Goal: Task Accomplishment & Management: Use online tool/utility

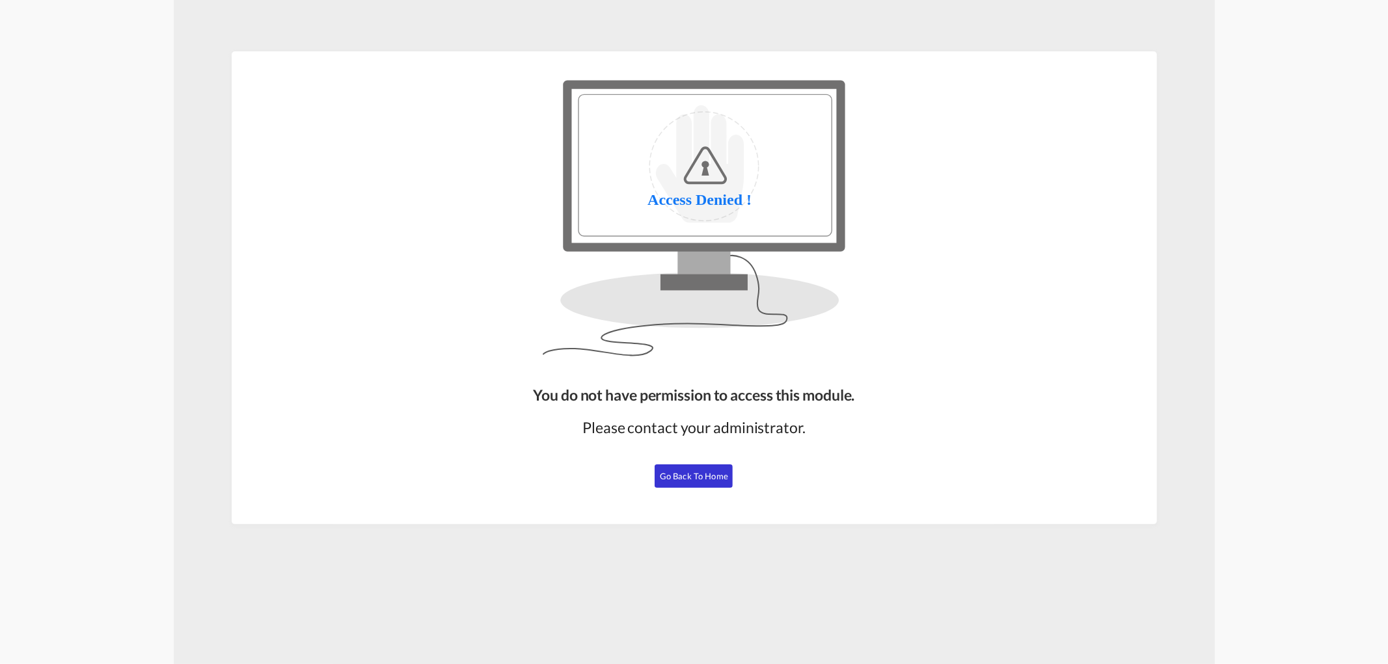
click at [698, 469] on button "Go Back to Home" at bounding box center [694, 476] width 78 height 23
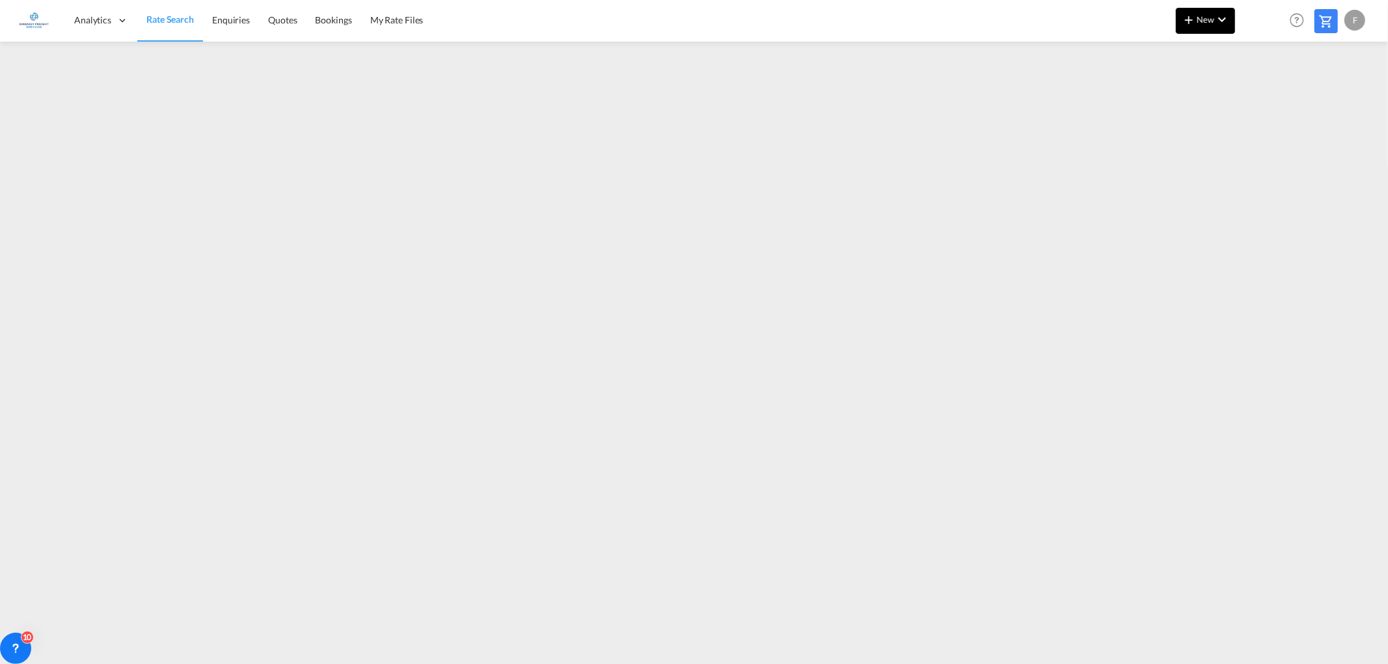
click at [1212, 18] on span "New" at bounding box center [1205, 19] width 49 height 10
click at [1266, 102] on span "Ratesheet" at bounding box center [1259, 98] width 14 height 26
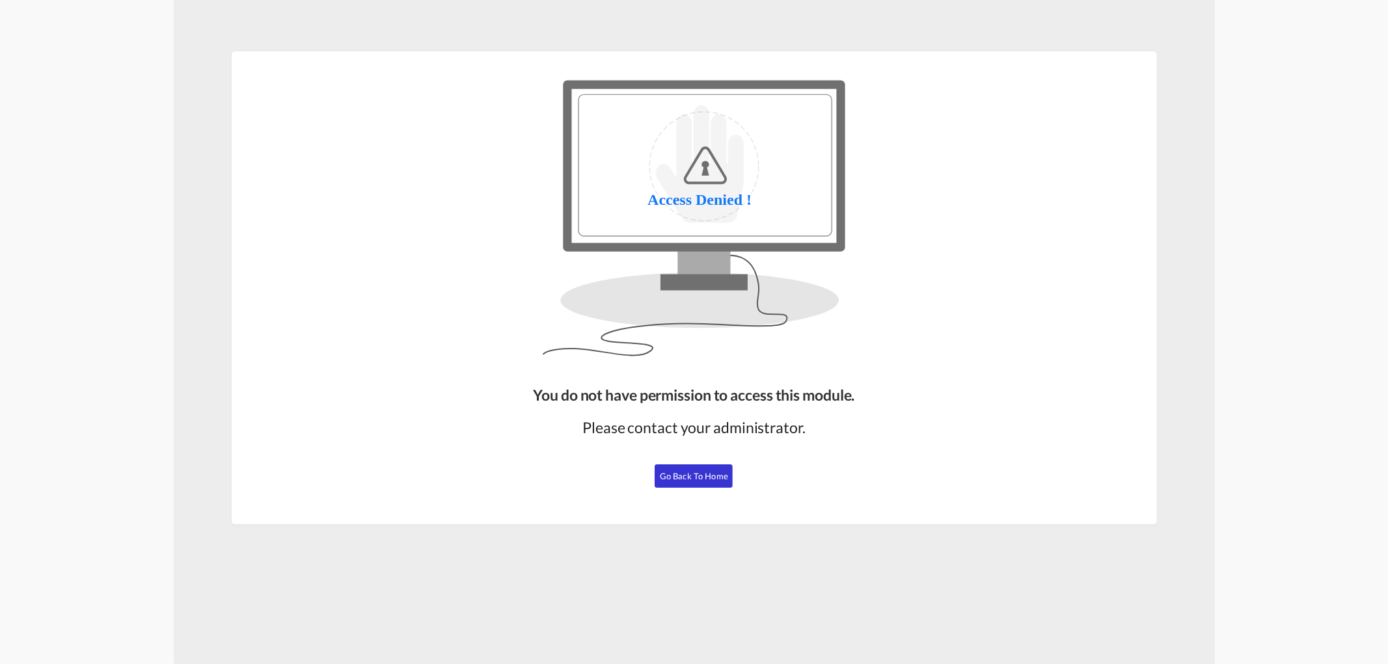
drag, startPoint x: 672, startPoint y: 476, endPoint x: 504, endPoint y: 96, distance: 415.2
click at [672, 476] on span "Go Back to Home" at bounding box center [694, 476] width 68 height 10
